Goal: Transaction & Acquisition: Book appointment/travel/reservation

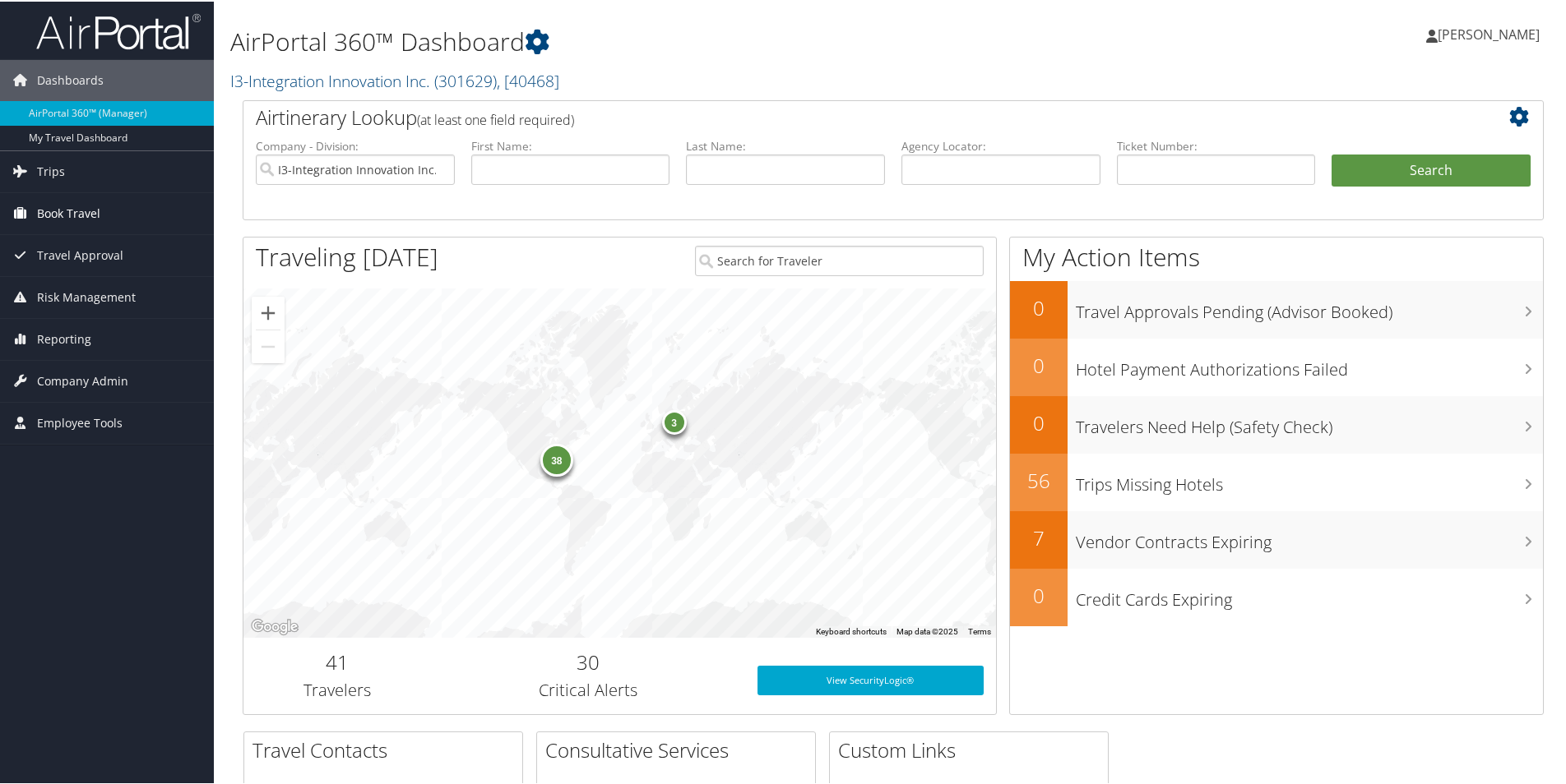
click at [95, 211] on span "Book Travel" at bounding box center [69, 212] width 63 height 41
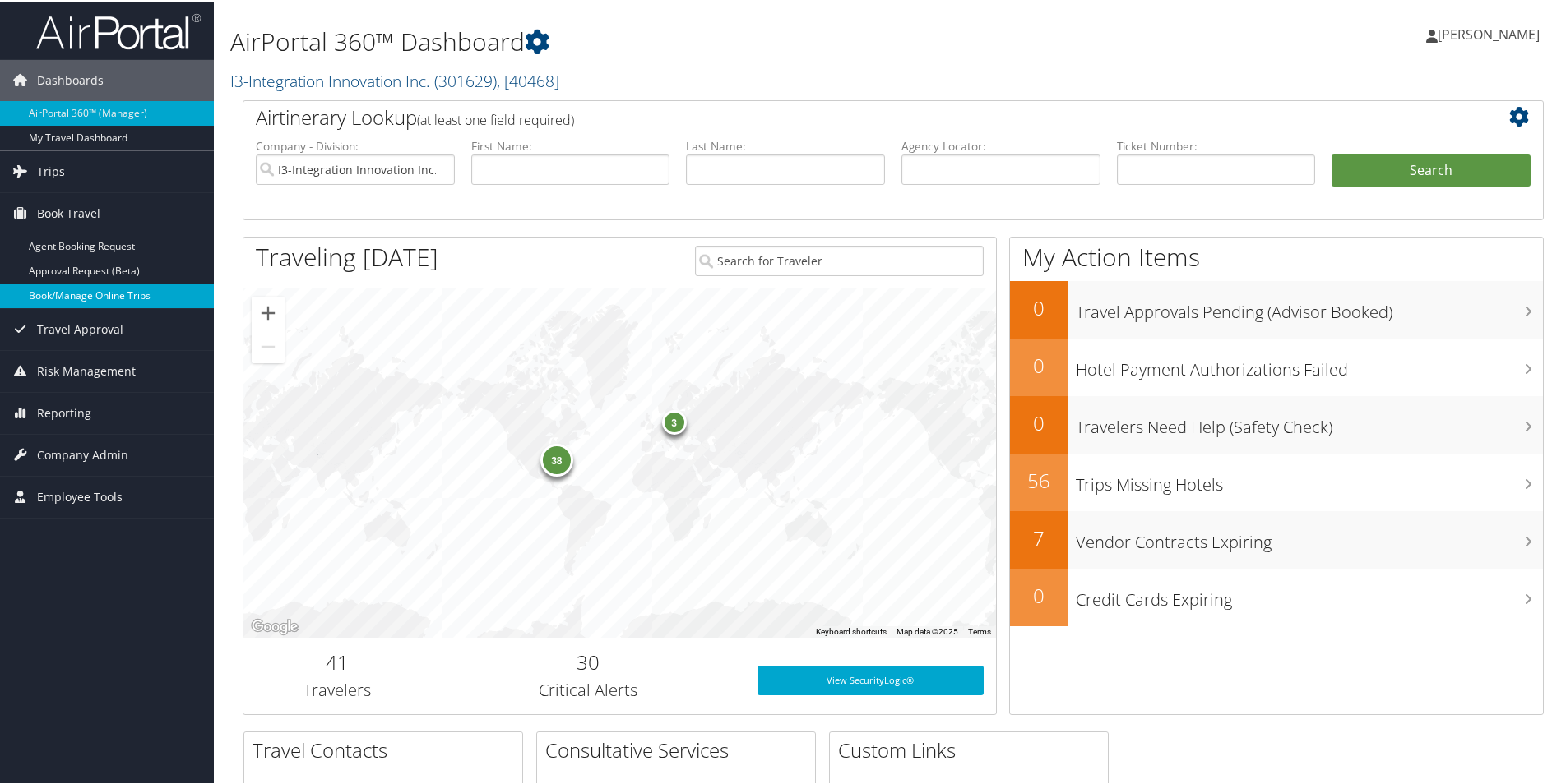
click at [73, 289] on link "Book/Manage Online Trips" at bounding box center [107, 294] width 213 height 24
